Goal: Transaction & Acquisition: Purchase product/service

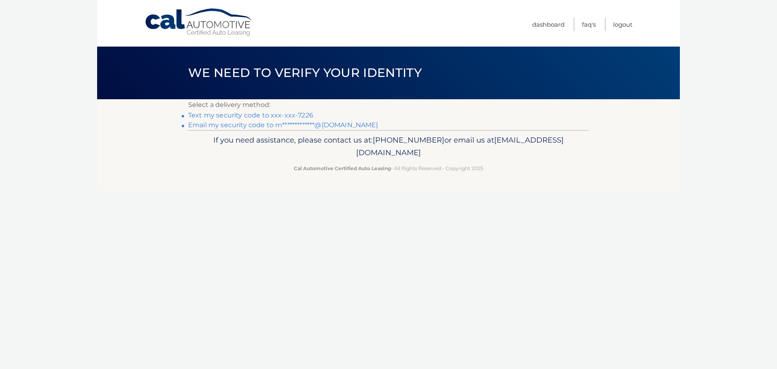
click at [273, 114] on link "Text my security code to xxx-xxx-7226" at bounding box center [250, 115] width 125 height 8
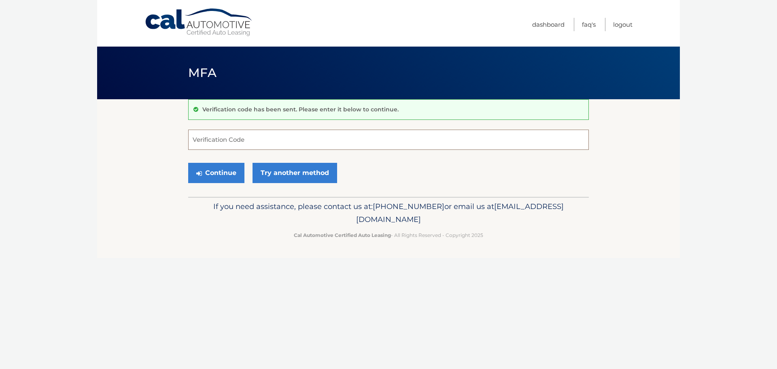
click at [244, 141] on input "Verification Code" at bounding box center [388, 139] width 401 height 20
type input "940448"
click at [206, 171] on button "Continue" at bounding box center [216, 173] width 56 height 20
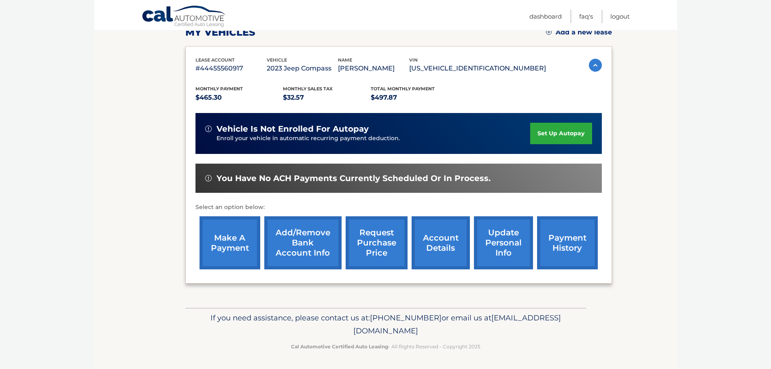
scroll to position [122, 0]
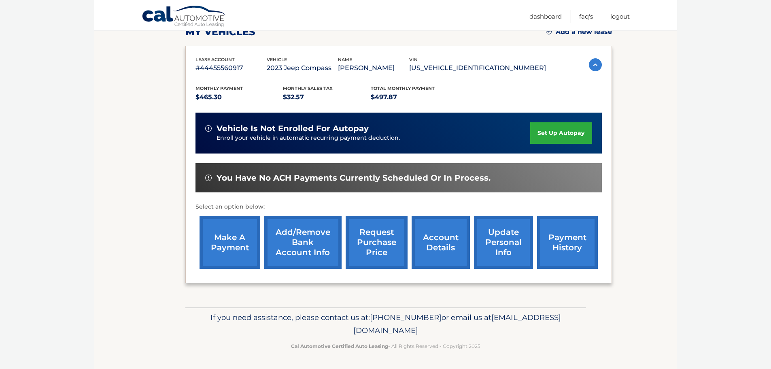
click at [434, 241] on link "account details" at bounding box center [440, 242] width 58 height 53
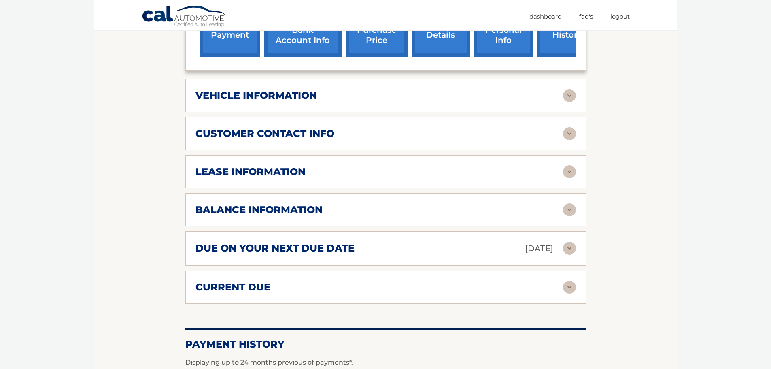
scroll to position [364, 0]
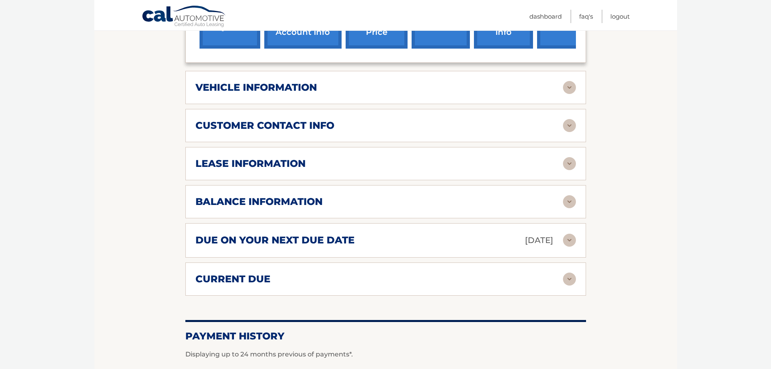
click at [560, 195] on div "balance information" at bounding box center [378, 201] width 367 height 12
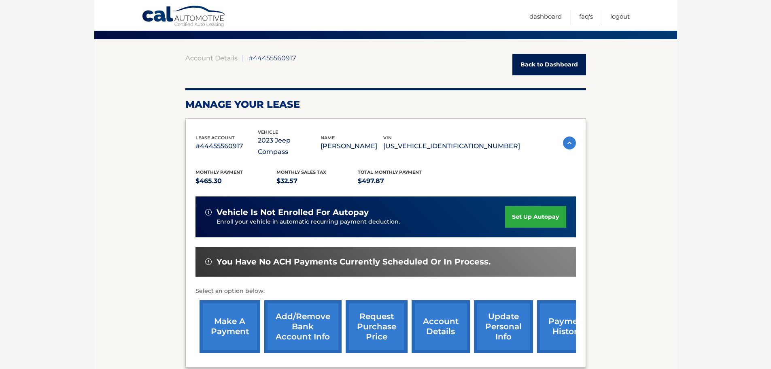
scroll to position [40, 0]
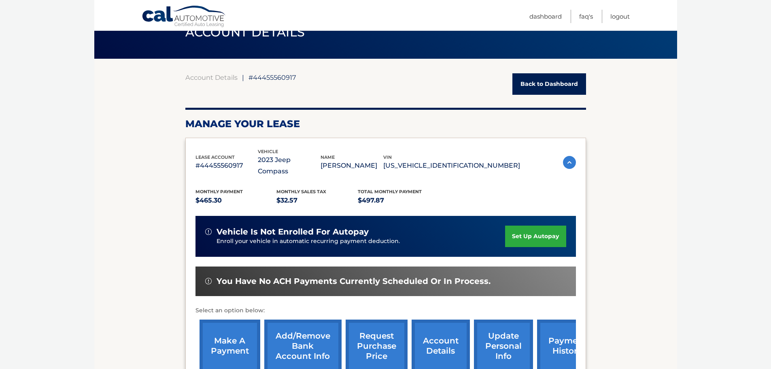
click at [237, 335] on link "make a payment" at bounding box center [229, 345] width 61 height 53
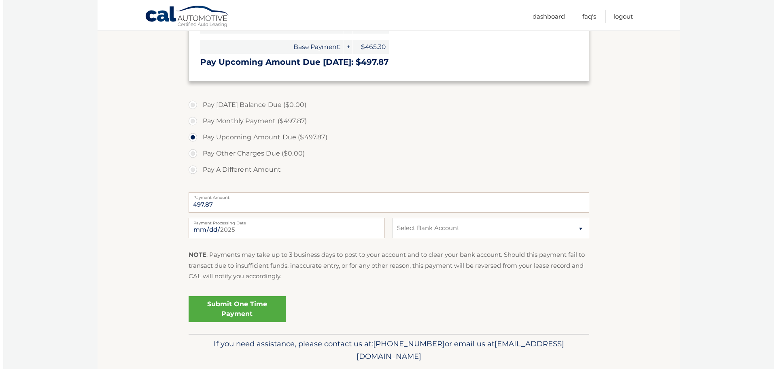
scroll to position [202, 0]
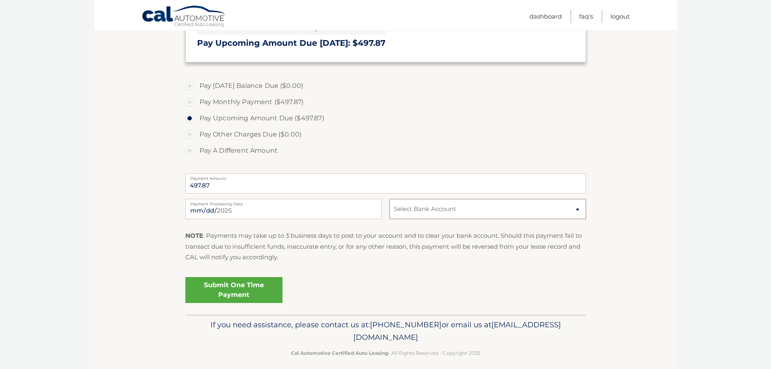
click at [578, 209] on select "Select Bank Account Checking PNC BANK, NA *****7711 Checking BANK OF AMERICA, N…" at bounding box center [487, 209] width 196 height 20
select select "MjdmMmZlNWMtYTQ4ZS00Y2FjLWI0MWMtNzBkZmU1ODIwMDI4"
click at [389, 199] on select "Select Bank Account Checking PNC BANK, NA *****7711 Checking BANK OF AMERICA, N…" at bounding box center [487, 209] width 196 height 20
click at [236, 291] on link "Submit One Time Payment" at bounding box center [233, 290] width 97 height 26
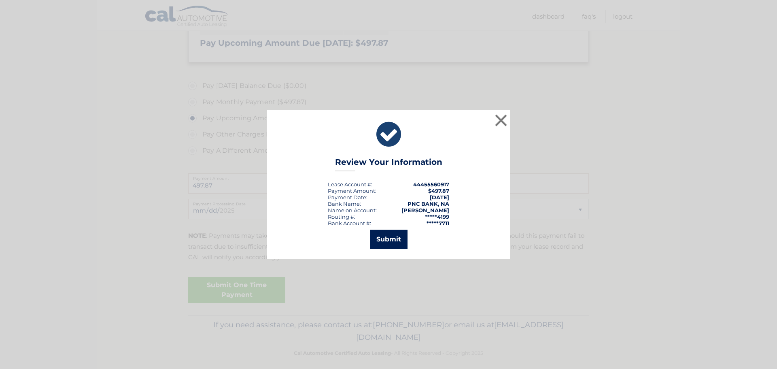
click at [387, 240] on button "Submit" at bounding box center [389, 238] width 38 height 19
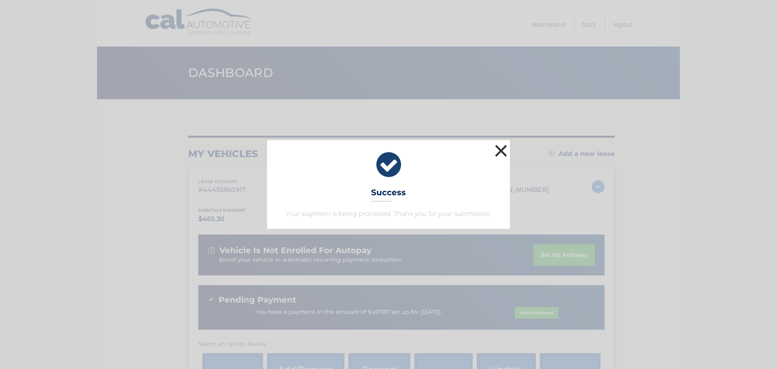
click at [501, 151] on button "×" at bounding box center [501, 150] width 16 height 16
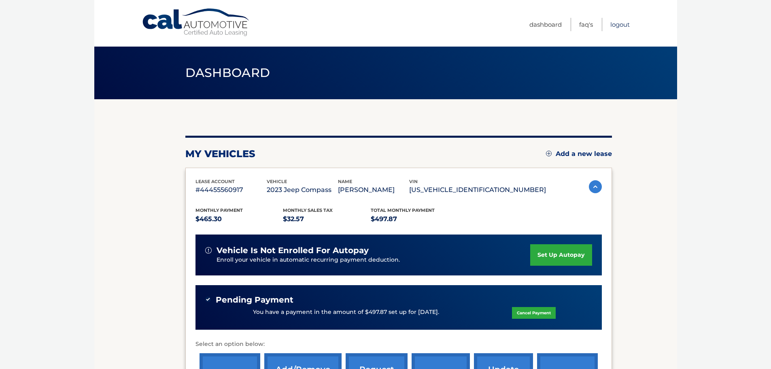
click at [619, 24] on link "Logout" at bounding box center [619, 24] width 19 height 13
